Goal: Task Accomplishment & Management: Manage account settings

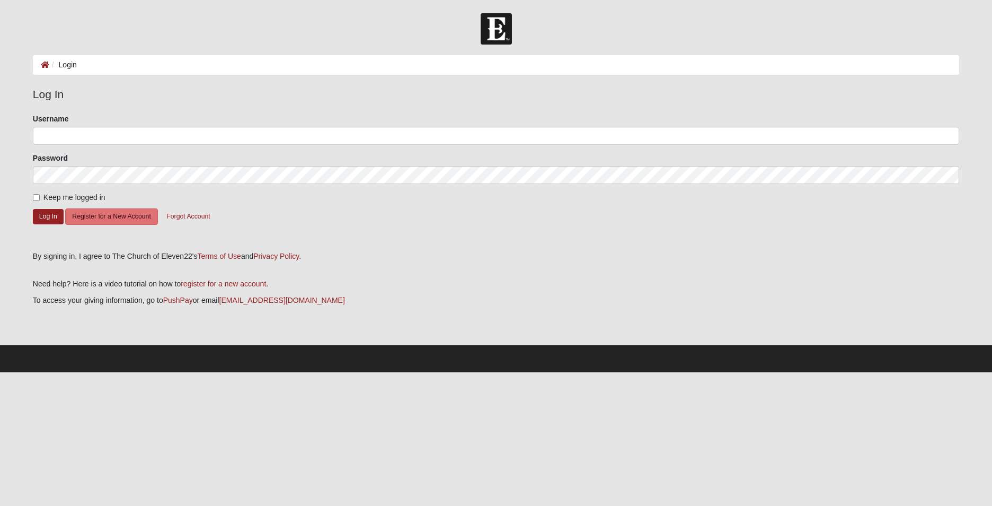
click at [53, 120] on label "Username" at bounding box center [51, 118] width 36 height 11
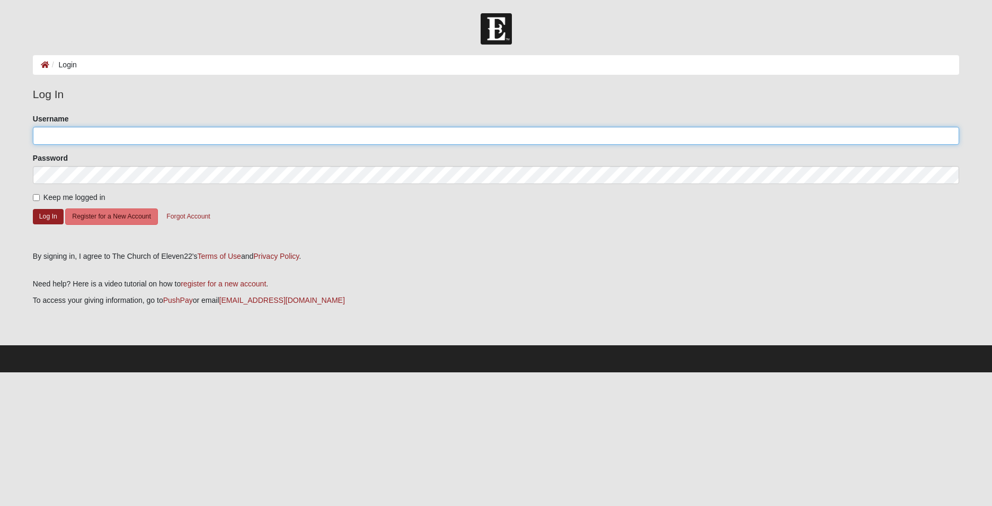
click at [53, 127] on input "Username" at bounding box center [496, 136] width 926 height 18
click at [53, 135] on input "Username" at bounding box center [496, 136] width 926 height 18
type input "sandrajfrancis"
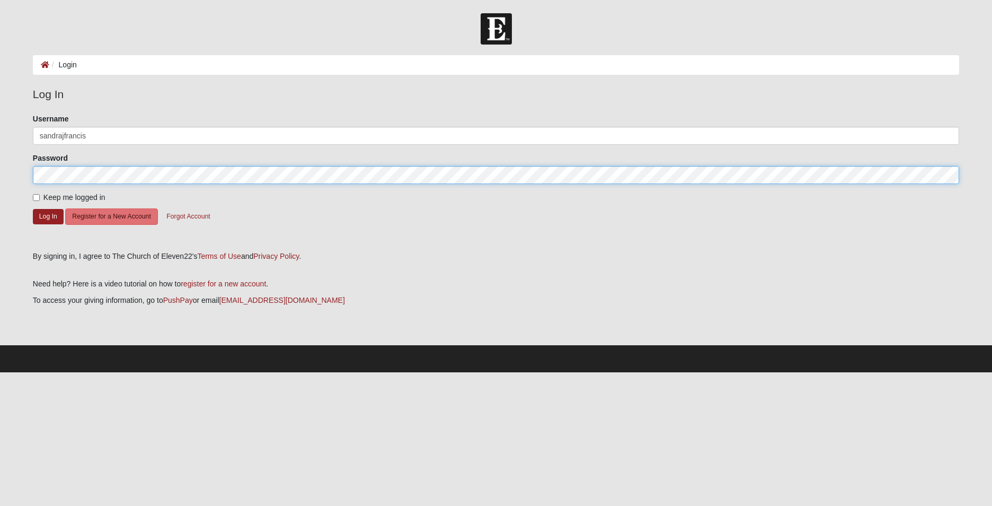
click at [33, 209] on button "Log In" at bounding box center [48, 216] width 31 height 15
